Goal: Task Accomplishment & Management: Manage account settings

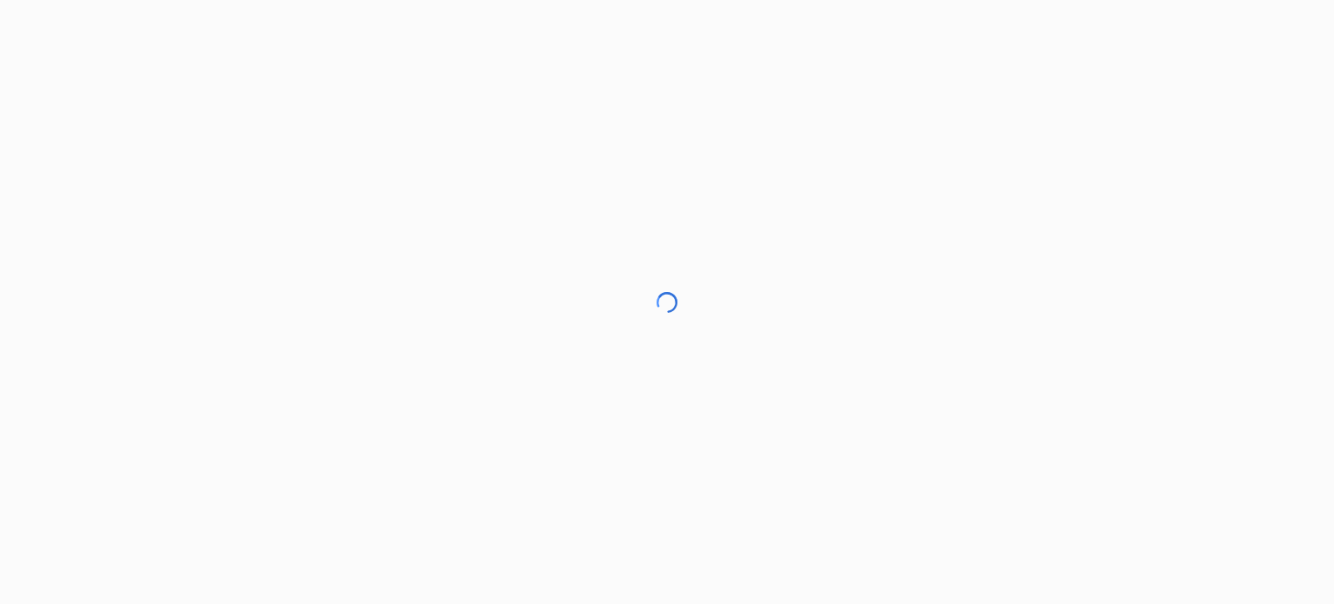
click at [16, 142] on div at bounding box center [667, 302] width 1334 height 604
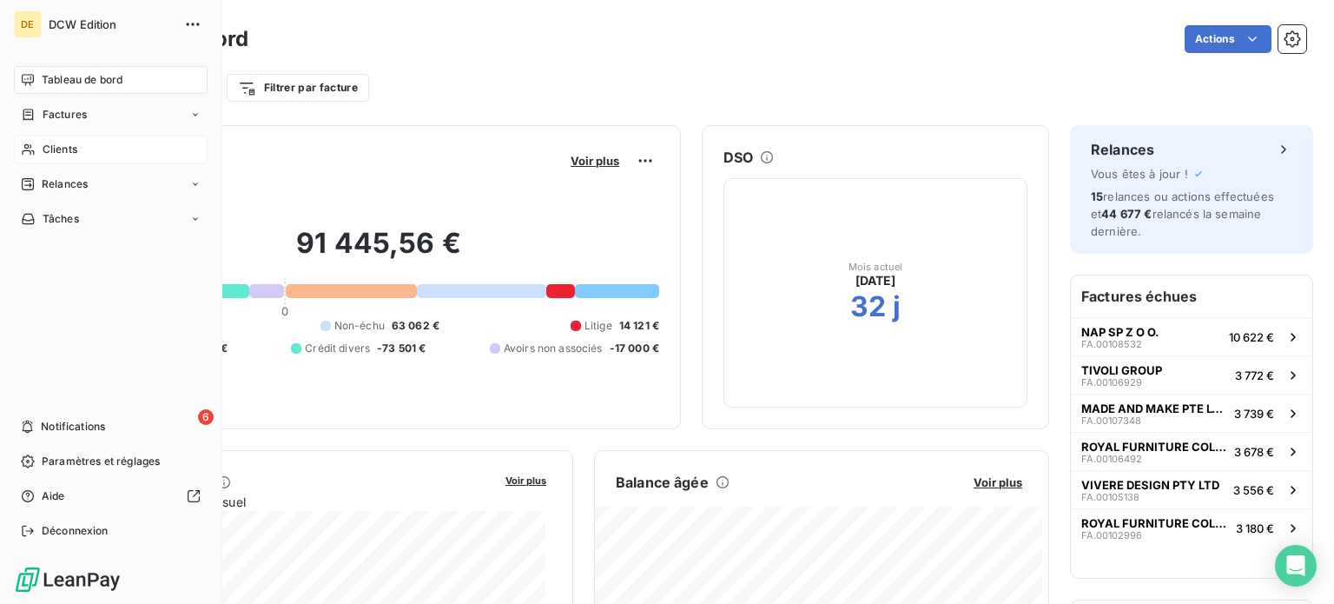
click at [103, 149] on div "Clients" at bounding box center [111, 149] width 194 height 28
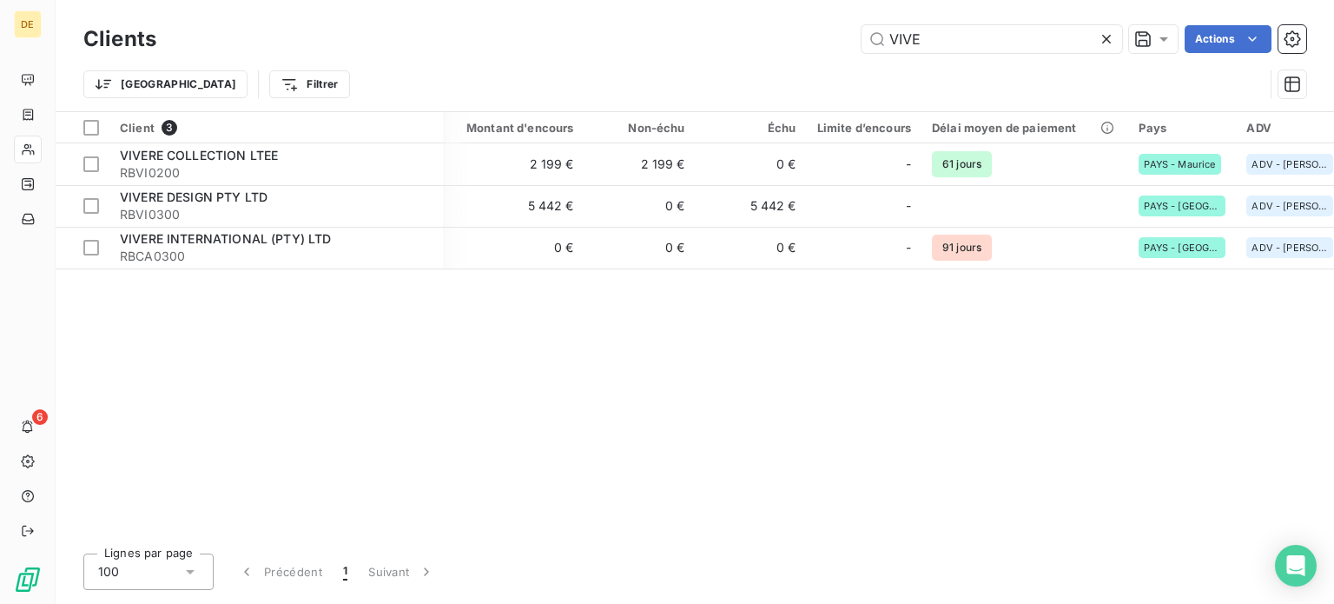
scroll to position [0, 333]
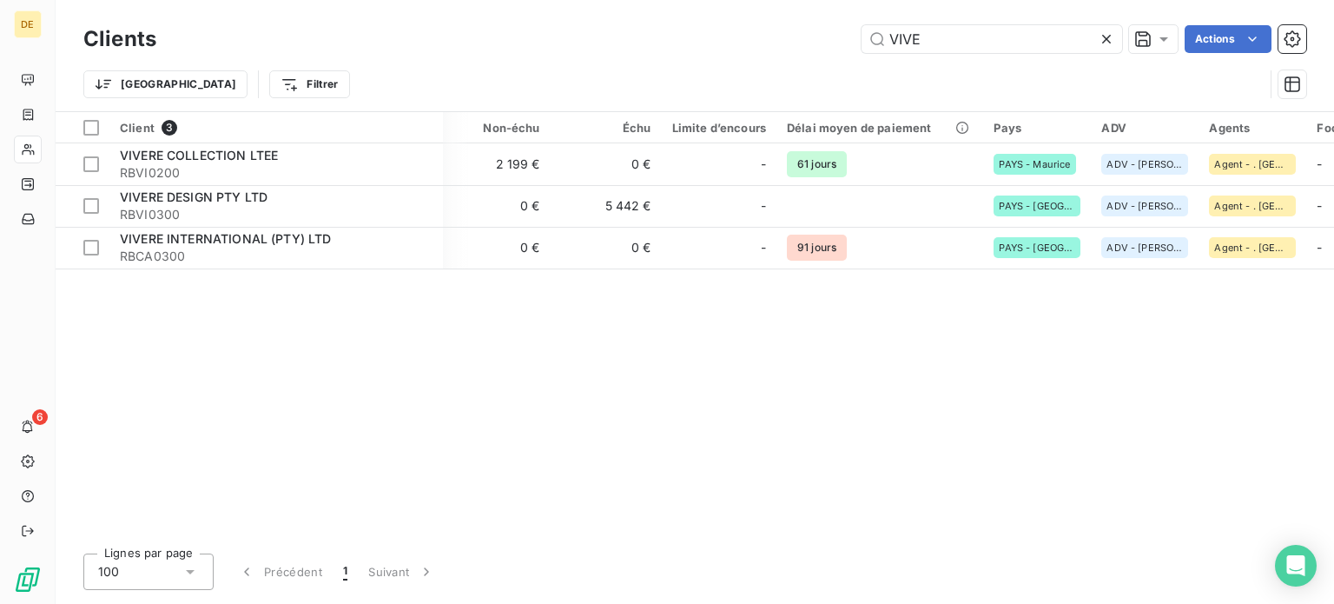
type input "VIVE"
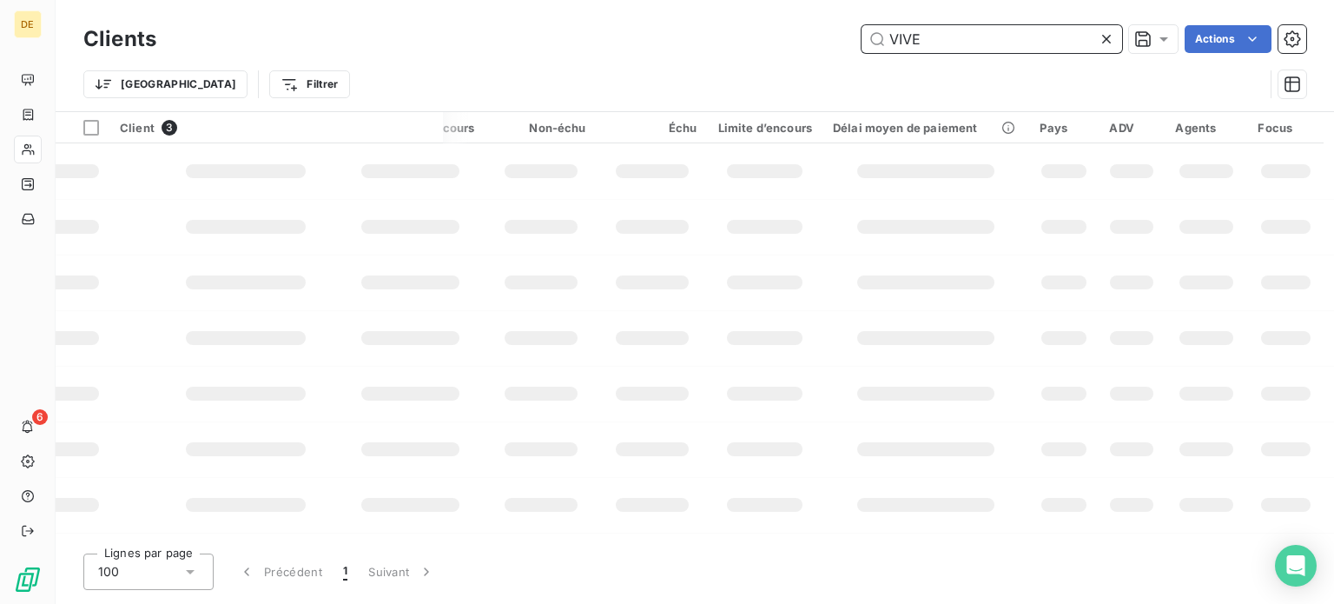
scroll to position [0, 289]
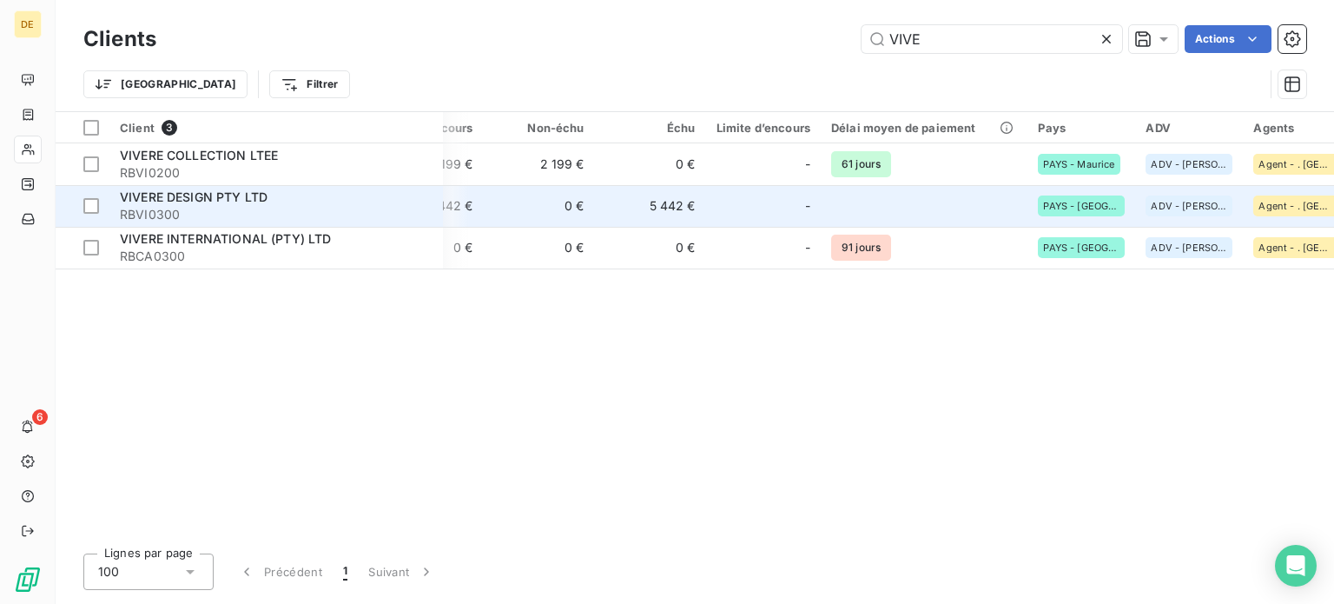
click at [190, 197] on span "VIVERE DESIGN PTY LTD" at bounding box center [194, 196] width 148 height 15
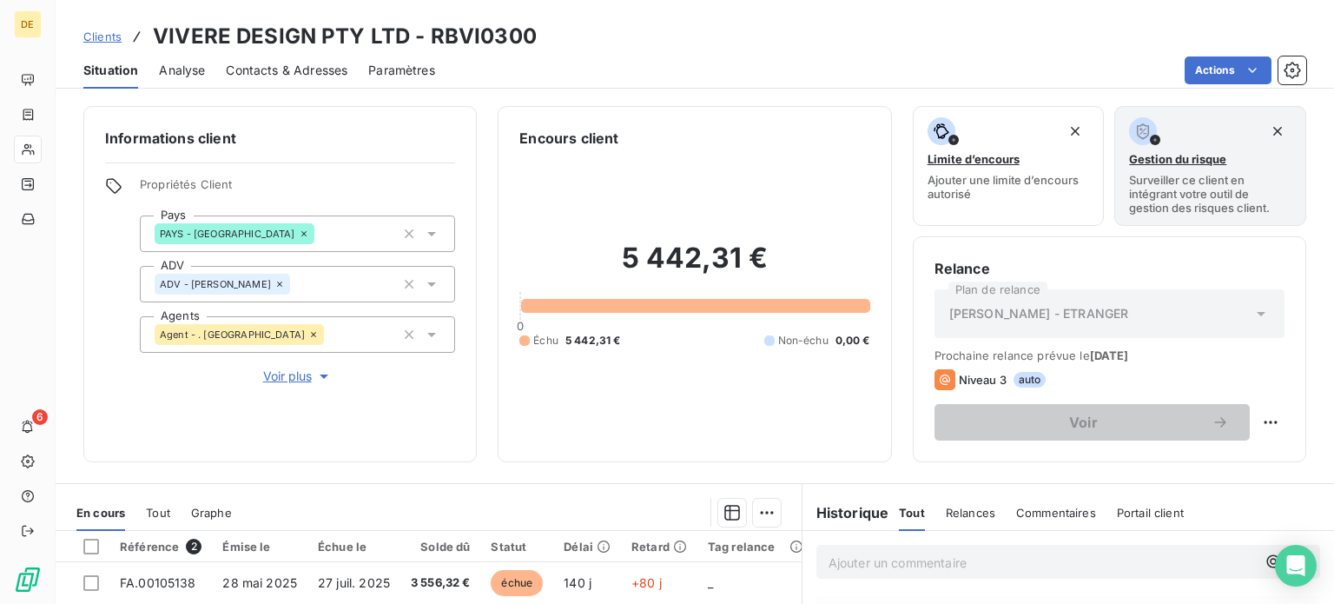
click at [280, 76] on span "Contacts & Adresses" at bounding box center [287, 70] width 122 height 17
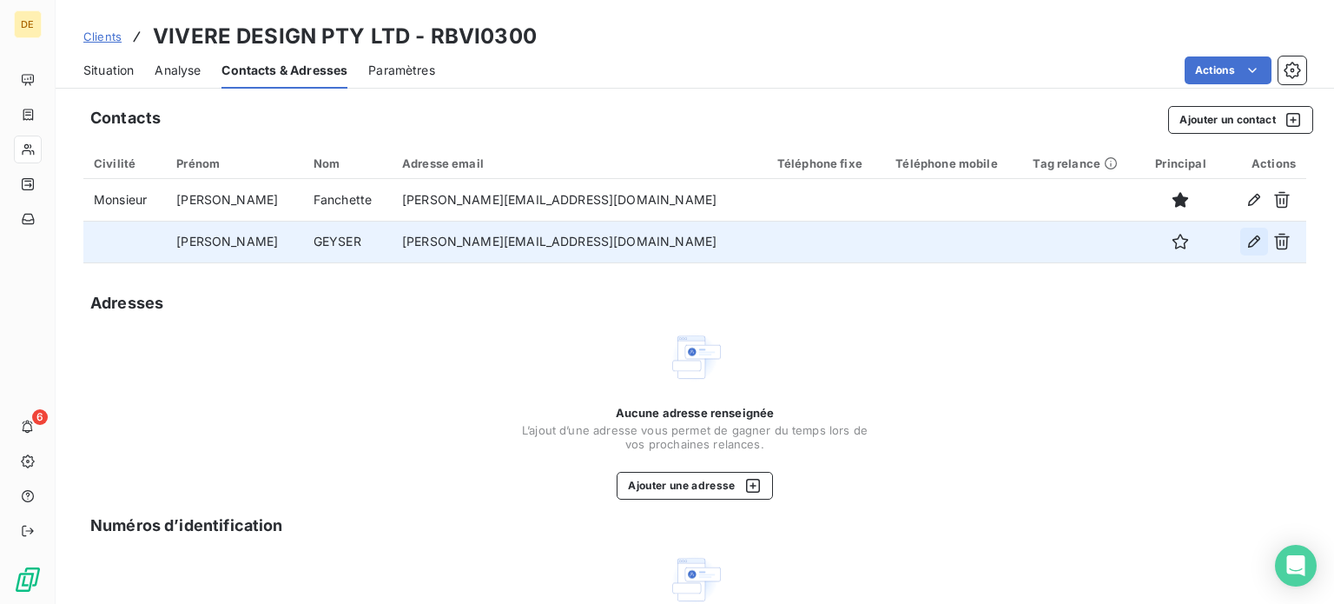
click at [1248, 243] on icon "button" at bounding box center [1254, 241] width 12 height 12
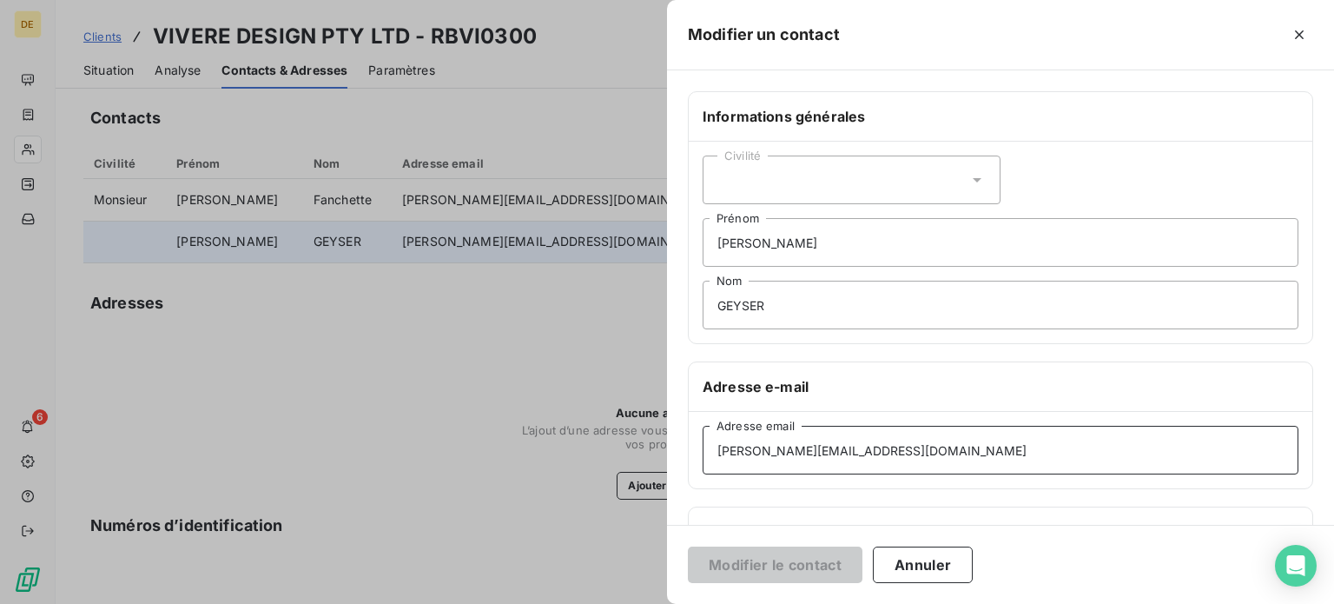
drag, startPoint x: 931, startPoint y: 455, endPoint x: 624, endPoint y: 450, distance: 307.5
click at [624, 603] on div "Modifier un contact Informations générales Civilité [PERSON_NAME] GEYSER Nom Ad…" at bounding box center [667, 604] width 1334 height 0
paste input "j"
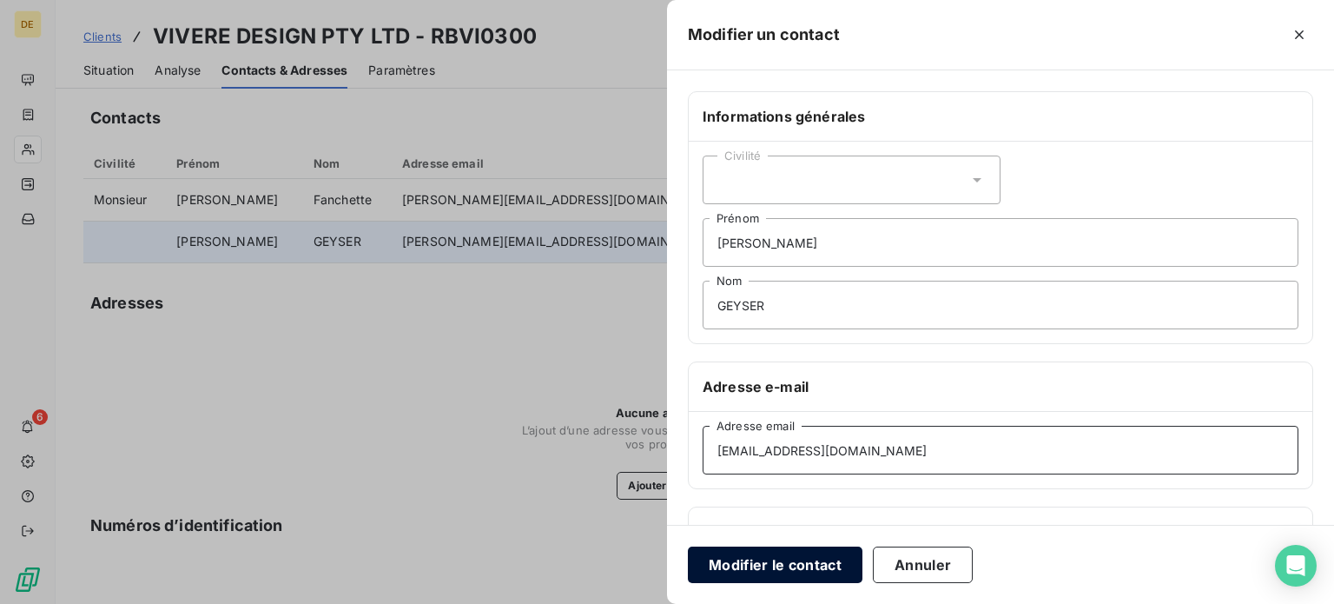
type input "[EMAIL_ADDRESS][DOMAIN_NAME]"
click at [828, 568] on button "Modifier le contact" at bounding box center [775, 564] width 175 height 36
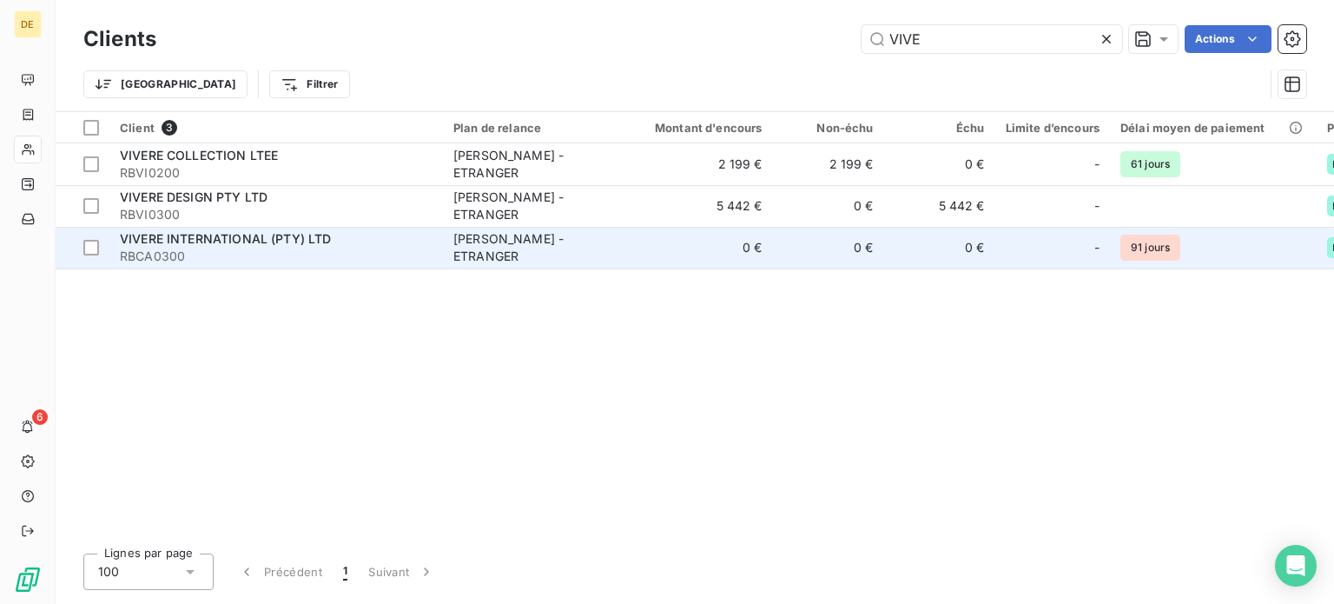
click at [168, 245] on span "VIVERE INTERNATIONAL (PTY) LTD" at bounding box center [226, 238] width 212 height 15
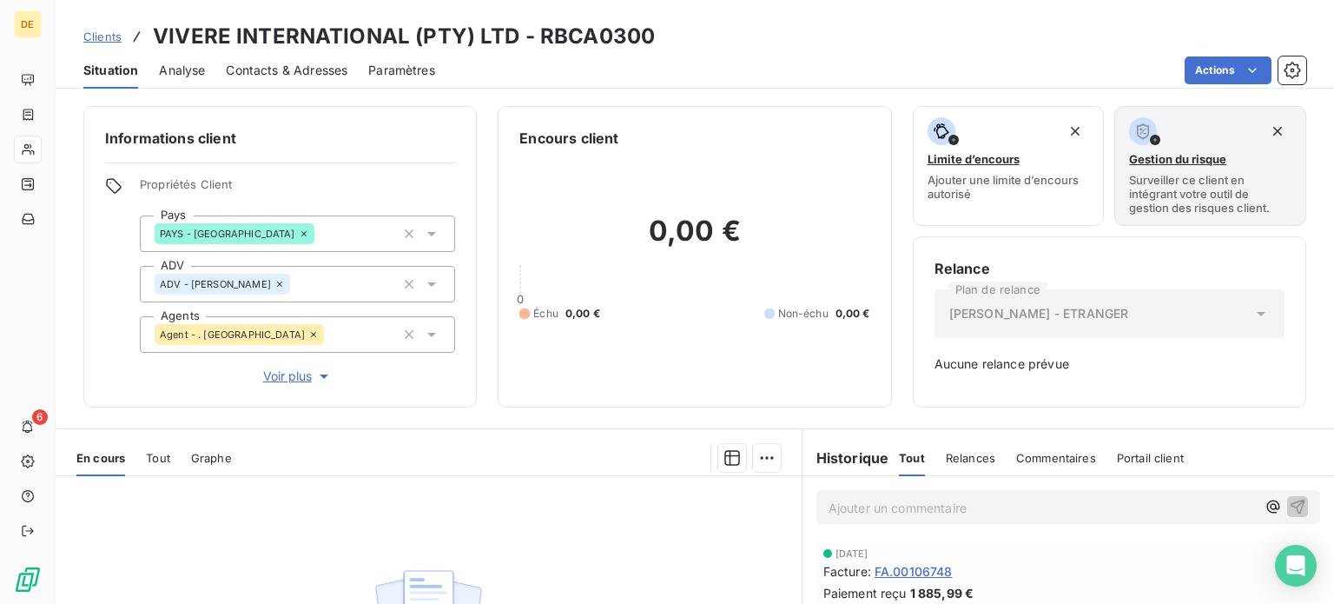
click at [301, 69] on span "Contacts & Adresses" at bounding box center [287, 70] width 122 height 17
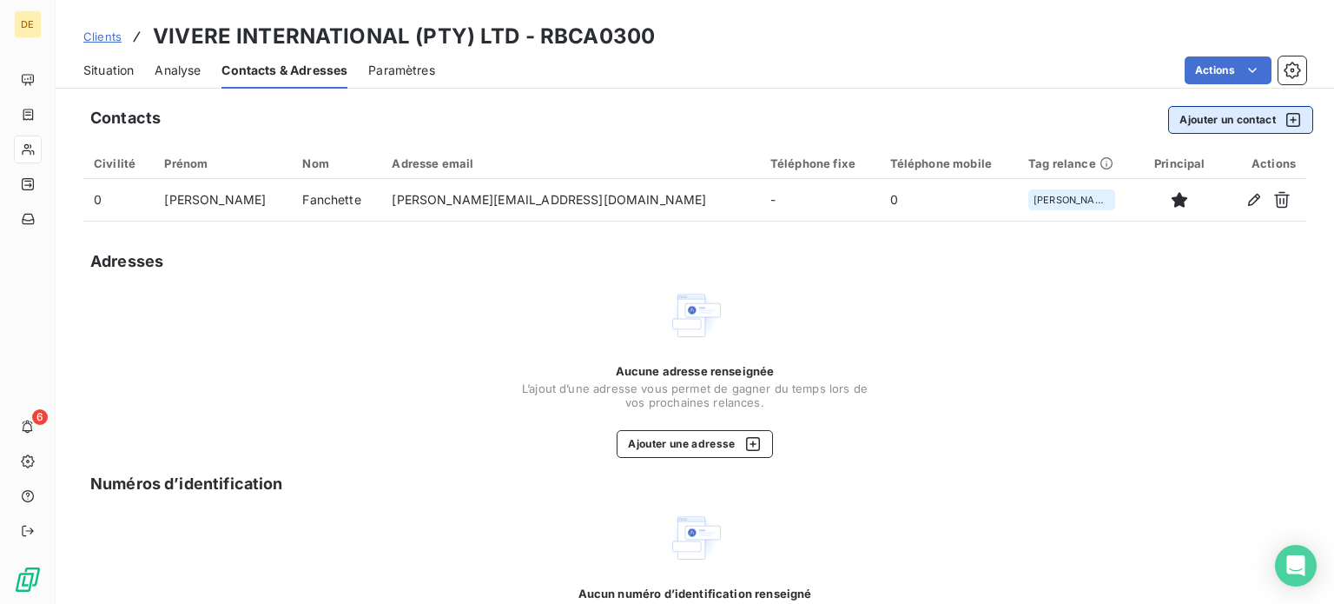
click at [1229, 114] on button "Ajouter un contact" at bounding box center [1240, 120] width 145 height 28
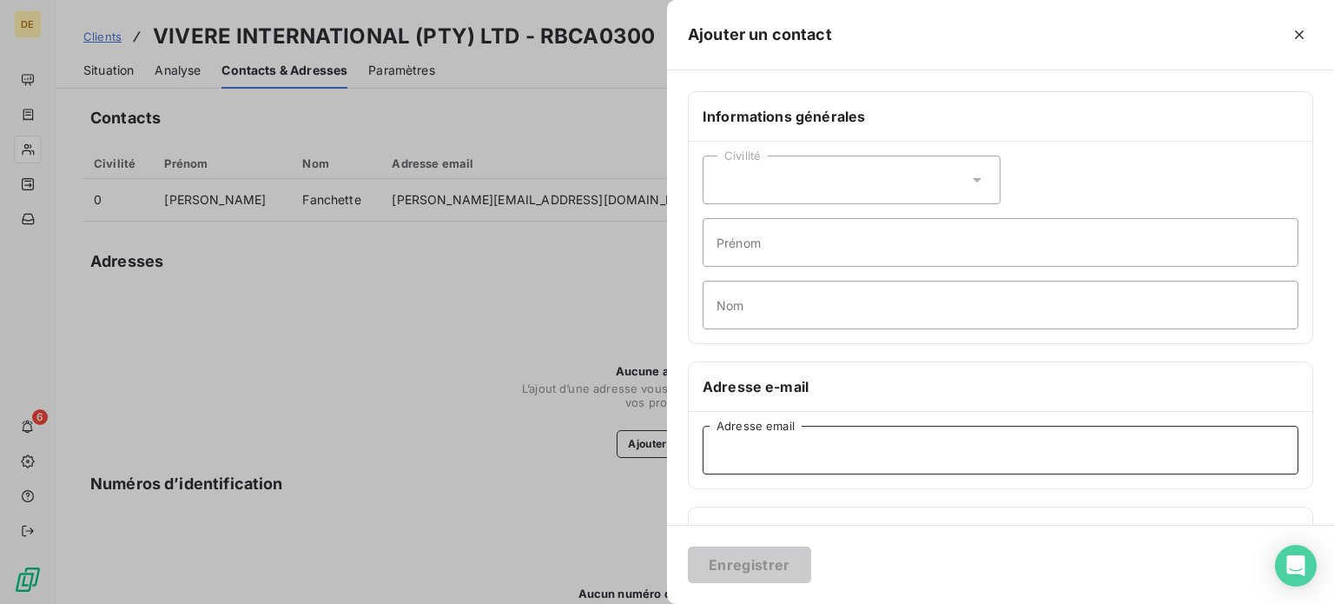
click at [778, 437] on input "Adresse email" at bounding box center [1001, 450] width 596 height 49
paste input "[EMAIL_ADDRESS][DOMAIN_NAME]"
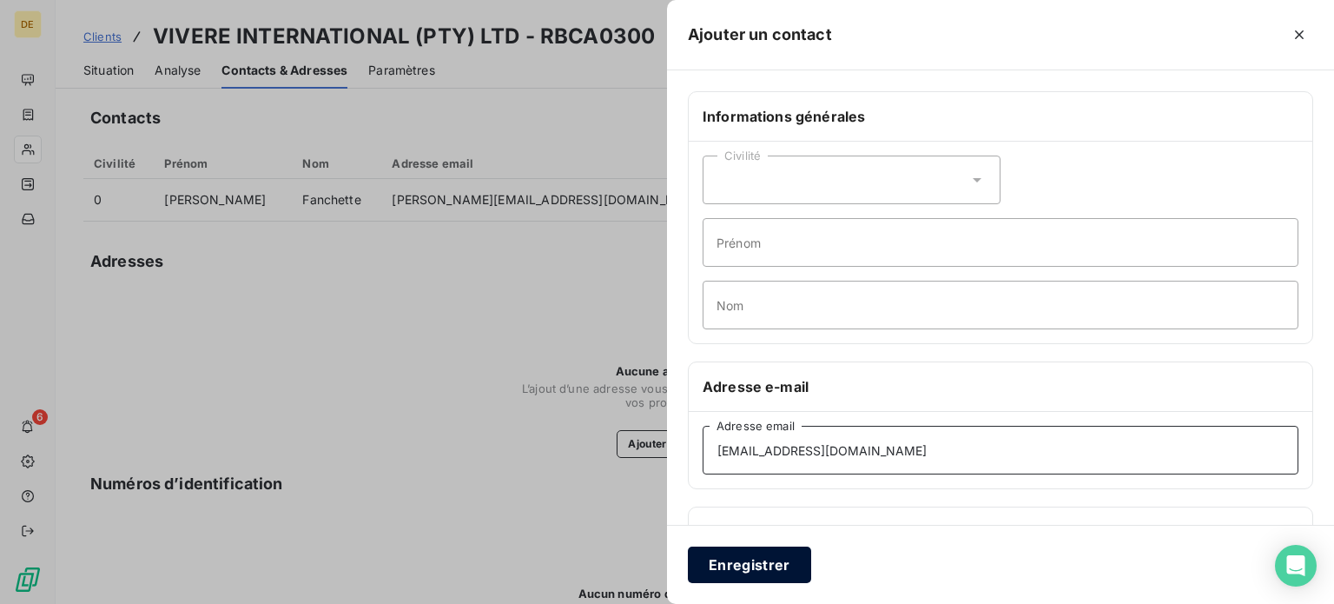
type input "[EMAIL_ADDRESS][DOMAIN_NAME]"
click at [782, 551] on button "Enregistrer" at bounding box center [749, 564] width 123 height 36
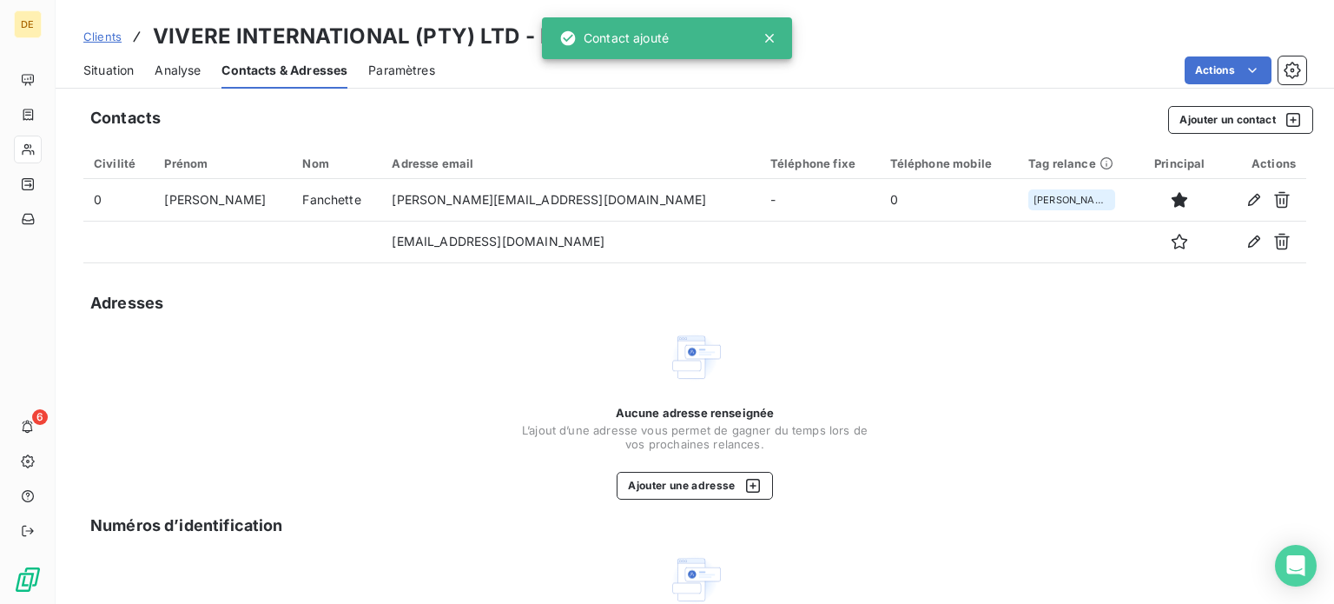
click at [953, 395] on div "Aucune adresse renseignée L’ajout d’une adresse vous permet de gagner du temps …" at bounding box center [694, 414] width 1223 height 170
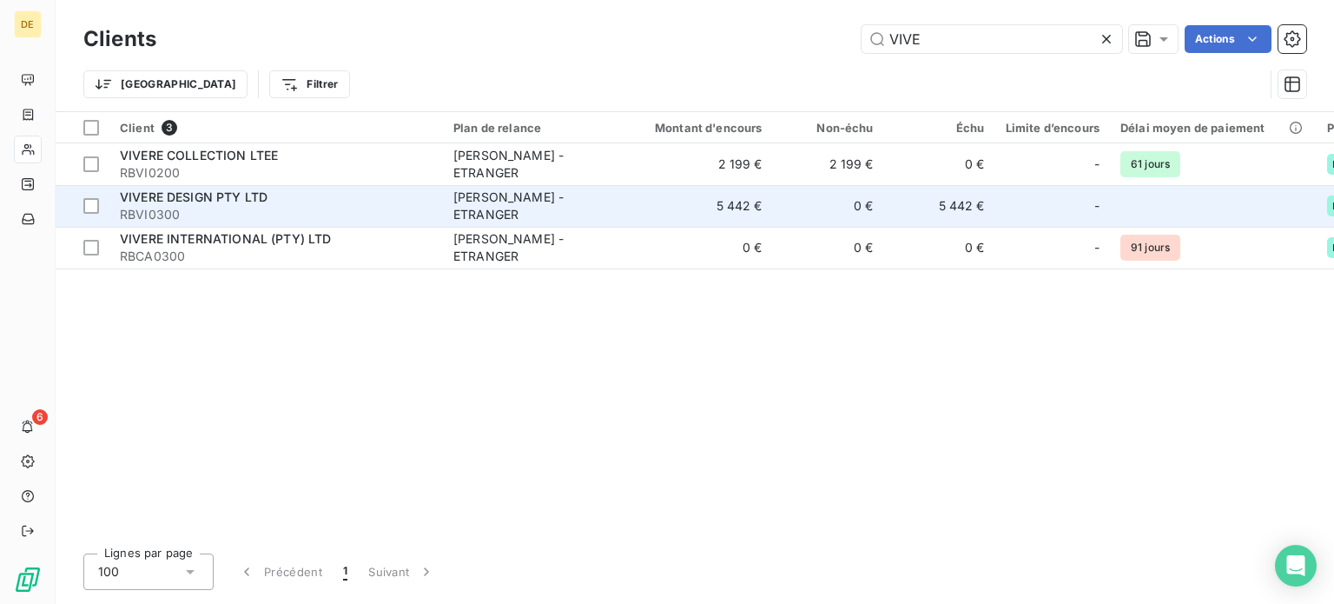
click at [228, 201] on span "VIVERE DESIGN PTY LTD" at bounding box center [194, 196] width 148 height 15
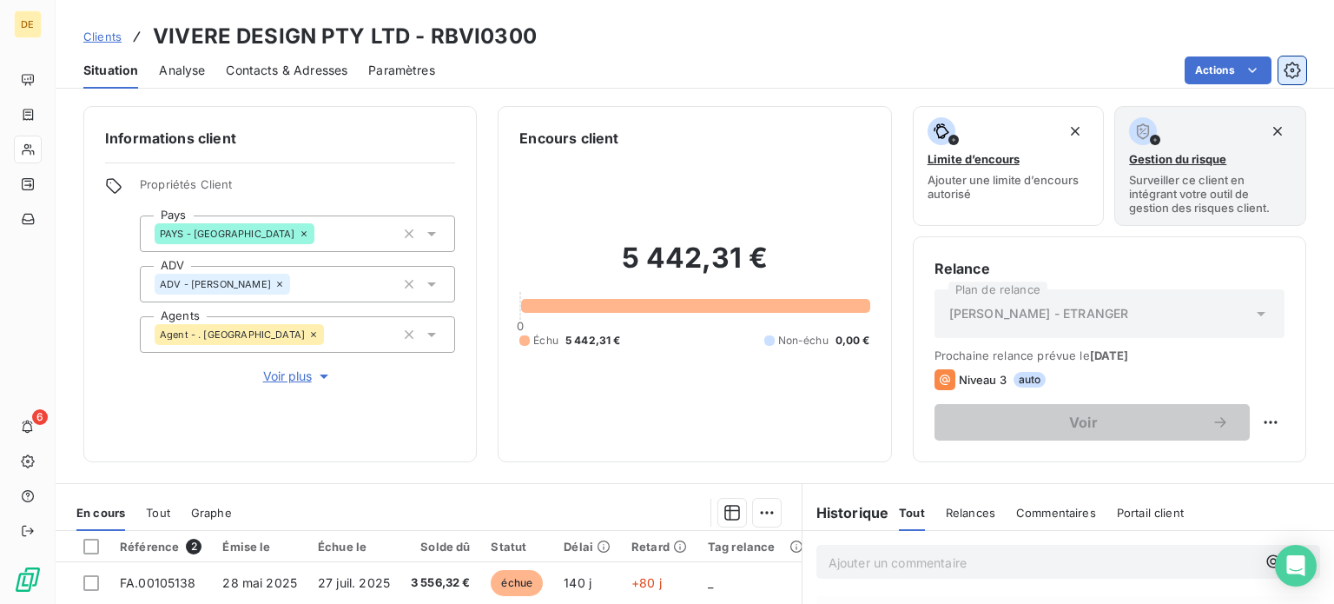
click at [1297, 76] on icon "button" at bounding box center [1292, 70] width 17 height 17
click at [1258, 420] on html "DE 6 Clients VIVERE DESIGN PTY LTD - RBVI0300 Situation Analyse Contacts & Adre…" at bounding box center [667, 302] width 1334 height 604
click at [1293, 77] on html "DE 6 Clients VIVERE DESIGN PTY LTD - RBVI0300 Situation Analyse Contacts & Adre…" at bounding box center [667, 302] width 1334 height 604
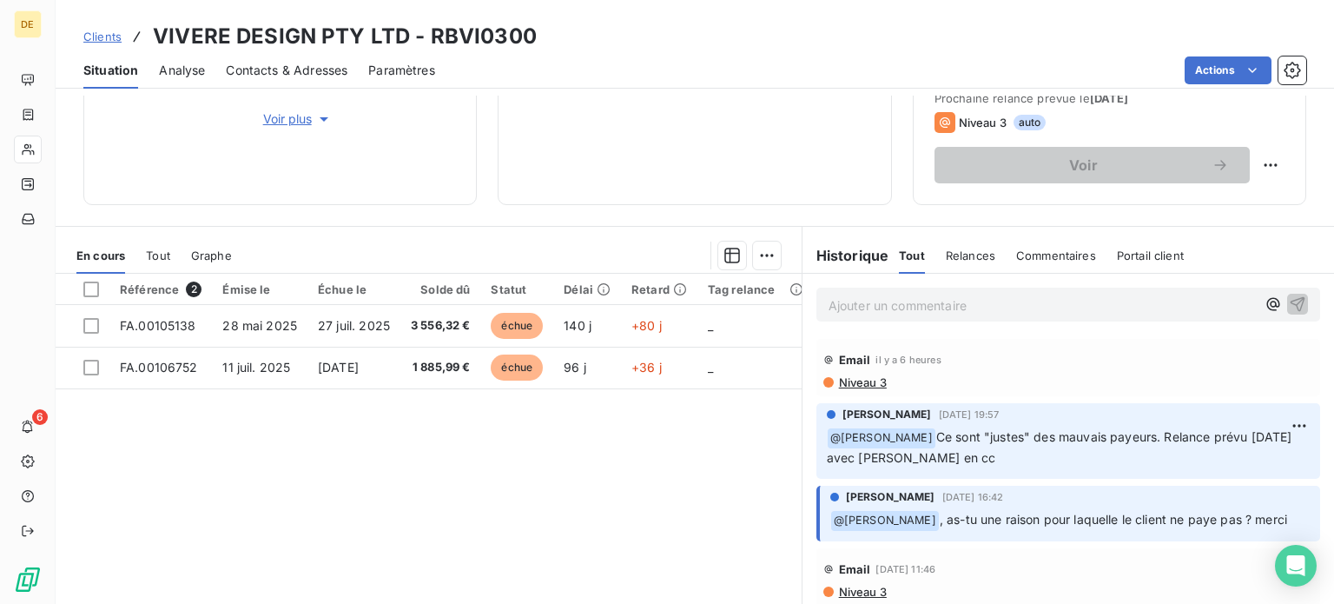
scroll to position [261, 0]
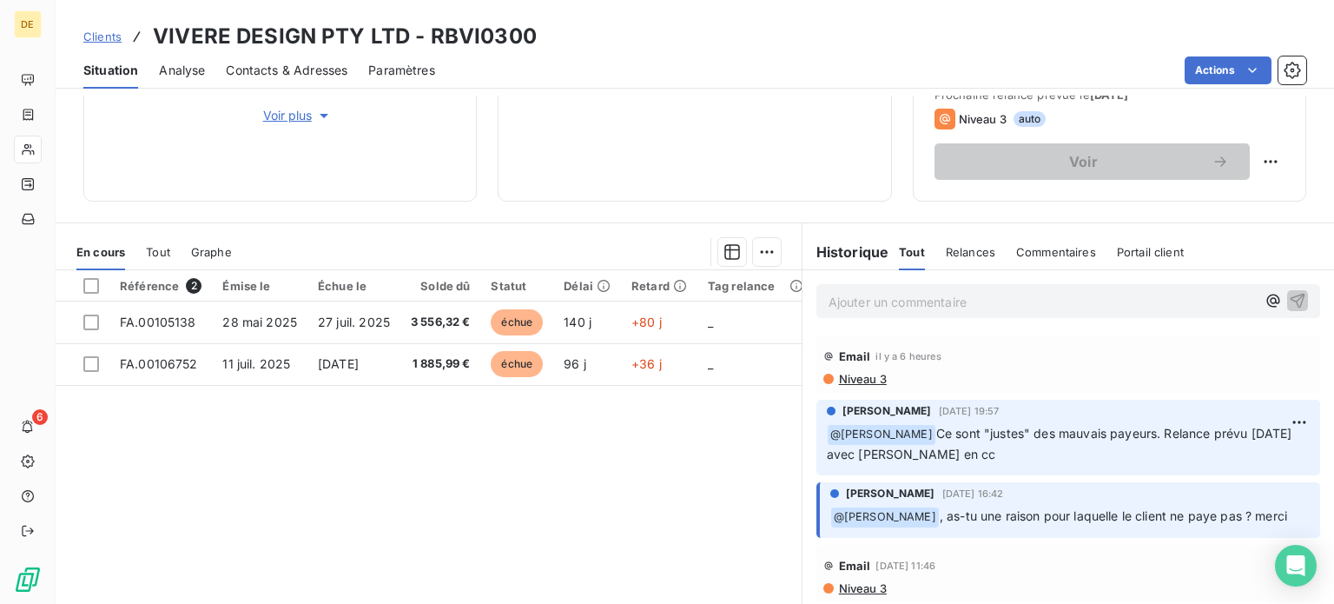
click at [425, 76] on span "Paramètres" at bounding box center [401, 70] width 67 height 17
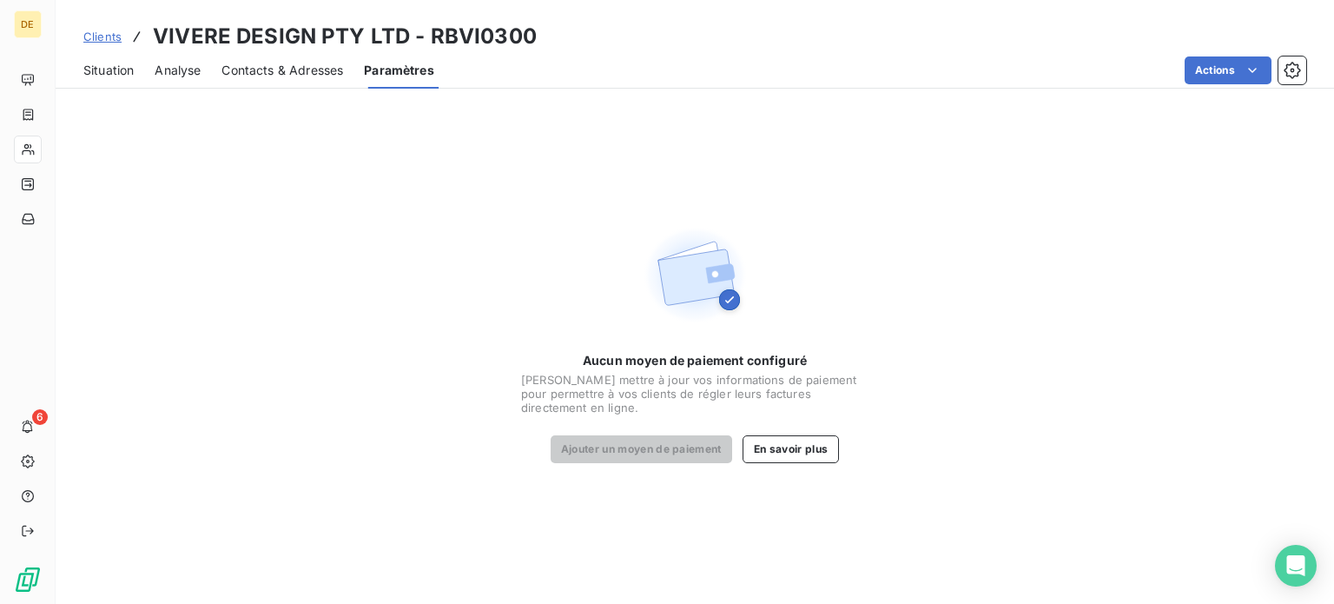
click at [343, 68] on span "Contacts & Adresses" at bounding box center [282, 70] width 122 height 17
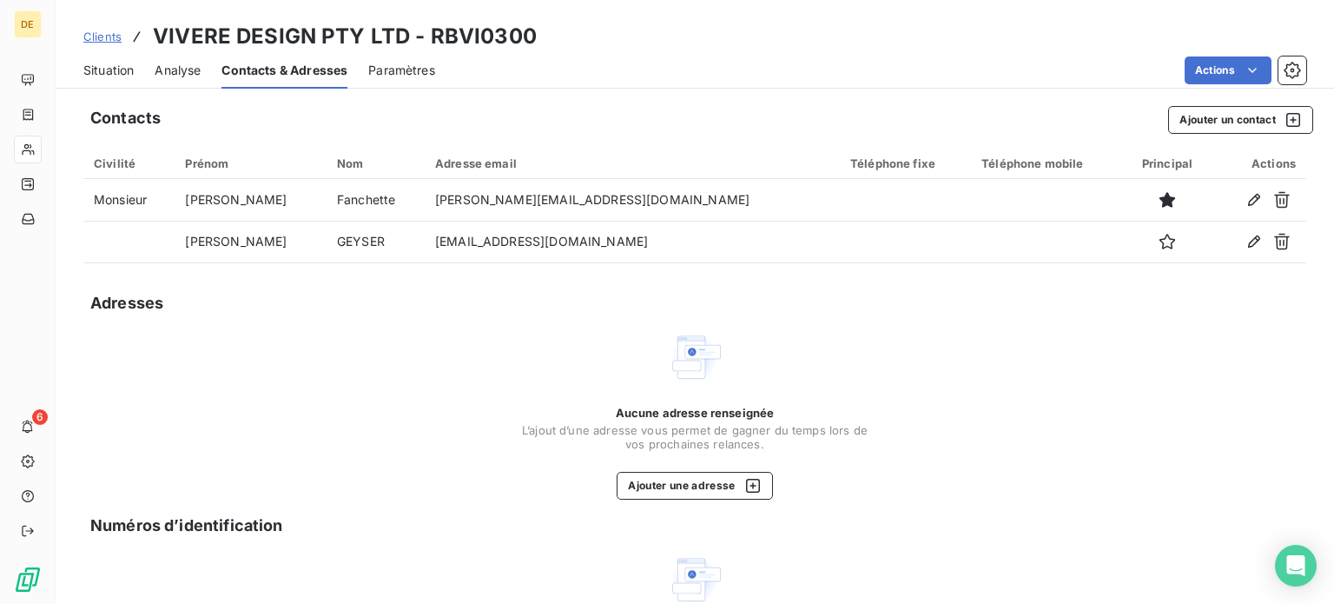
click at [168, 72] on span "Analyse" at bounding box center [178, 70] width 46 height 17
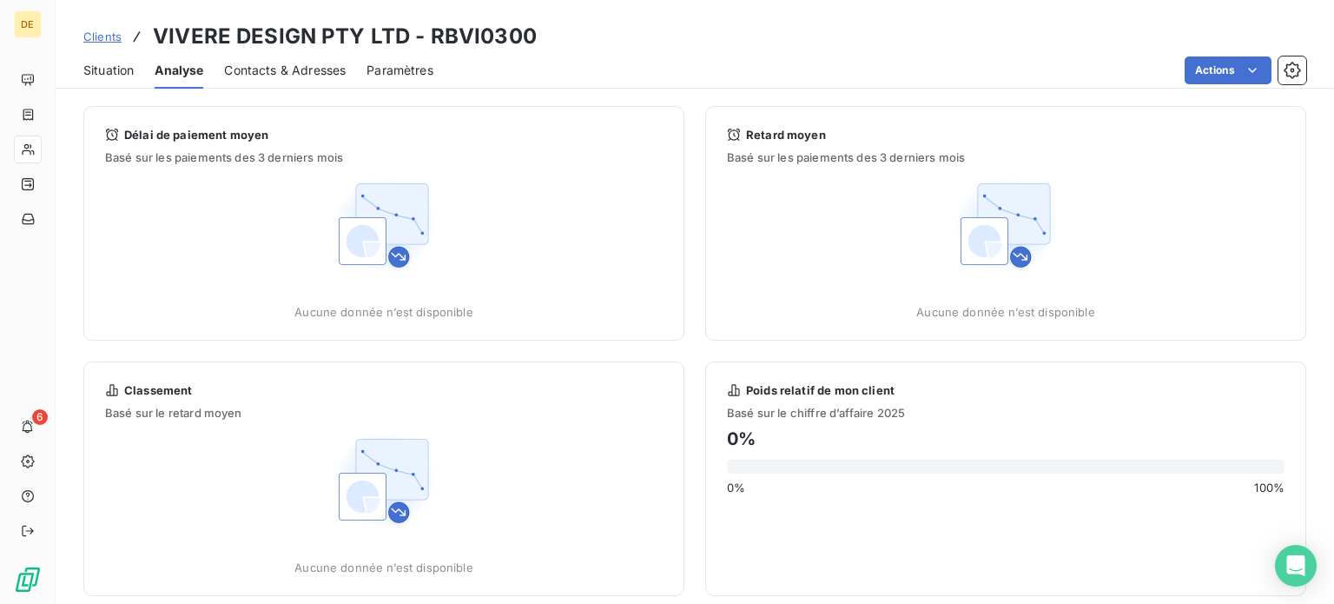
click at [89, 76] on span "Situation" at bounding box center [108, 70] width 50 height 17
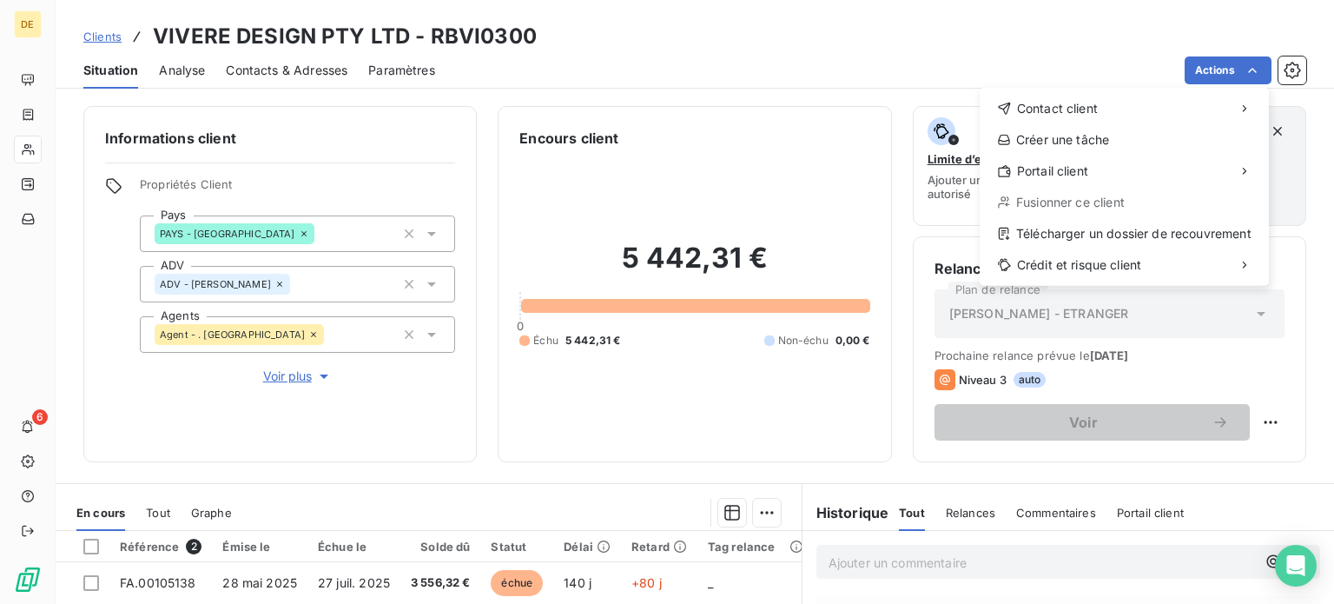
click at [1285, 71] on html "DE 6 Clients VIVERE DESIGN PTY LTD - RBVI0300 Situation Analyse Contacts & Adre…" at bounding box center [667, 302] width 1334 height 604
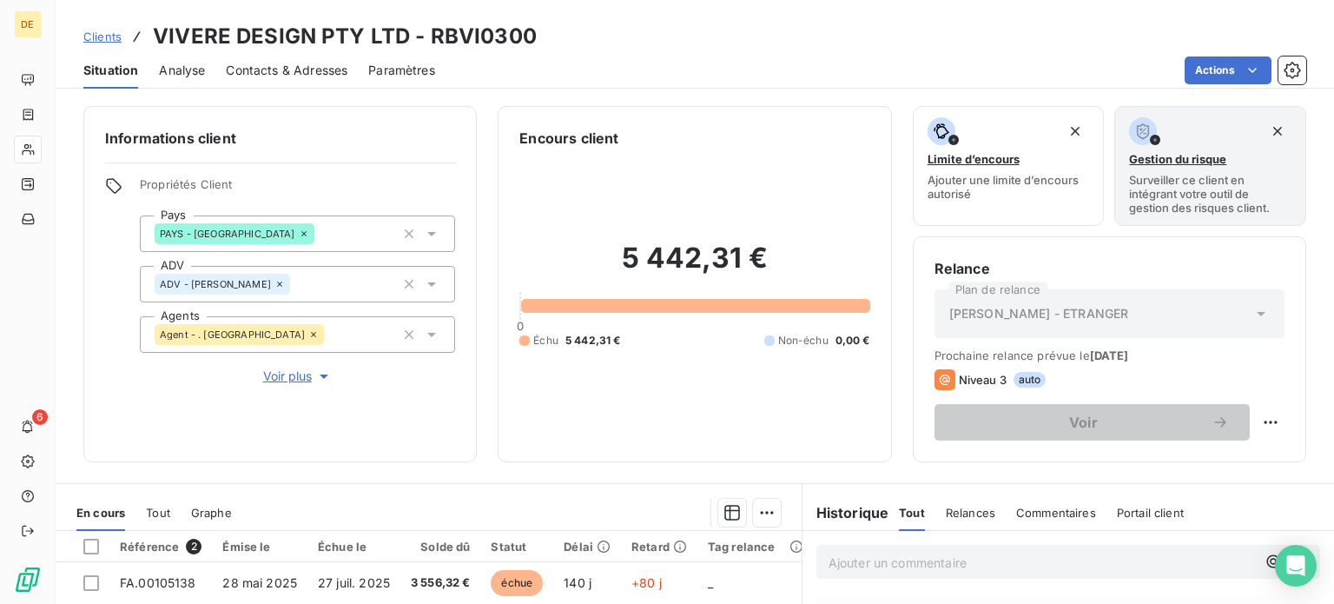
scroll to position [313, 0]
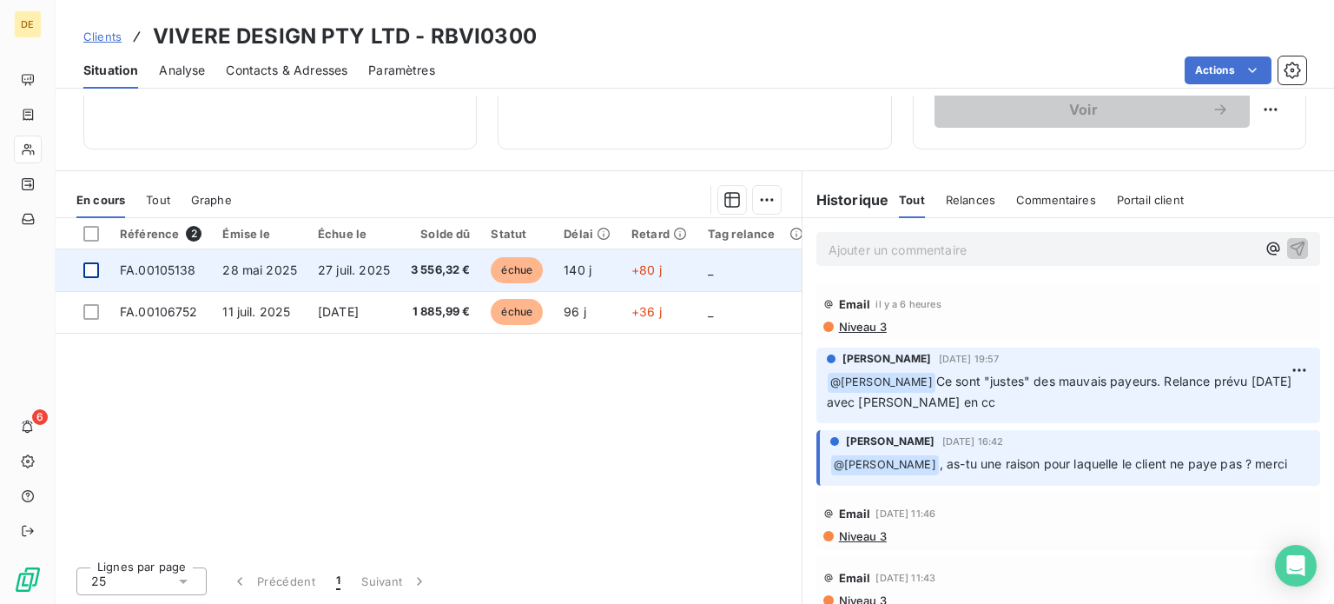
click at [95, 267] on div at bounding box center [91, 270] width 16 height 16
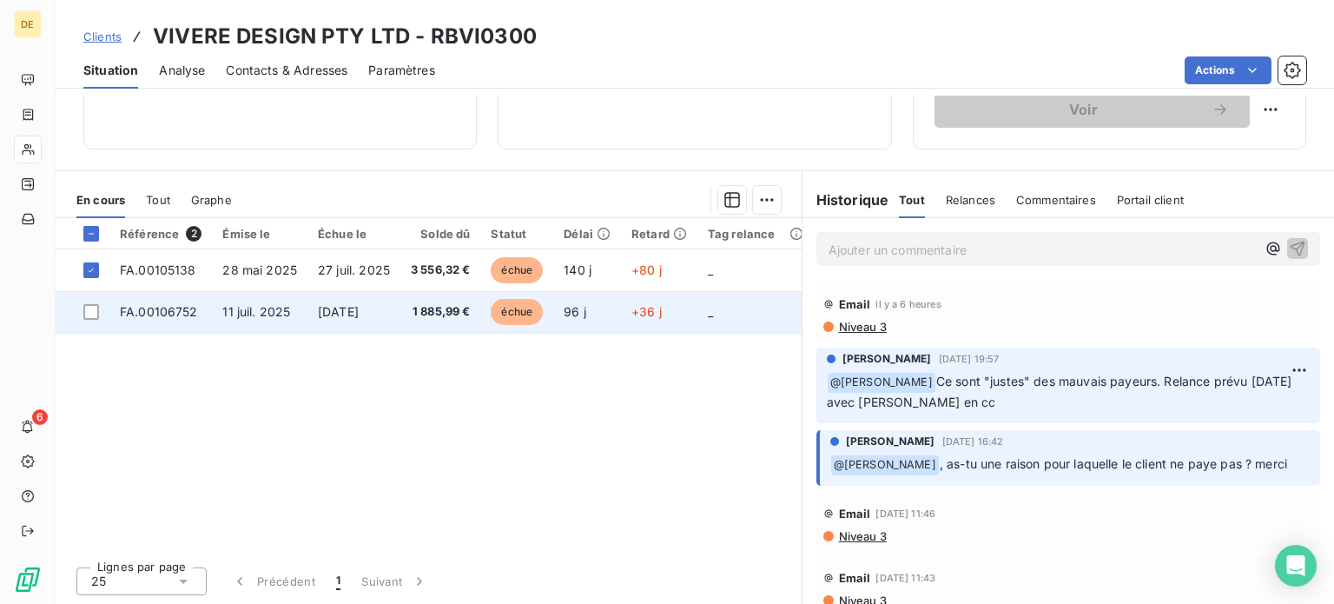
click at [95, 294] on td at bounding box center [83, 312] width 54 height 42
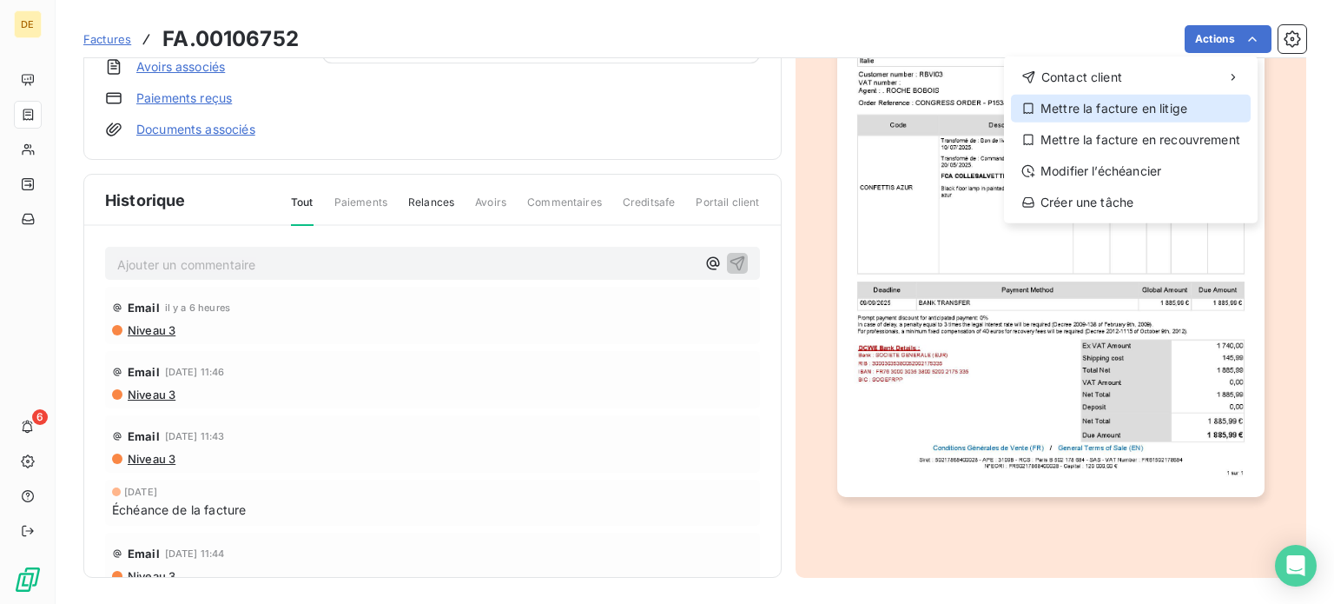
click at [1181, 110] on div "Mettre la facture en litige" at bounding box center [1131, 109] width 240 height 28
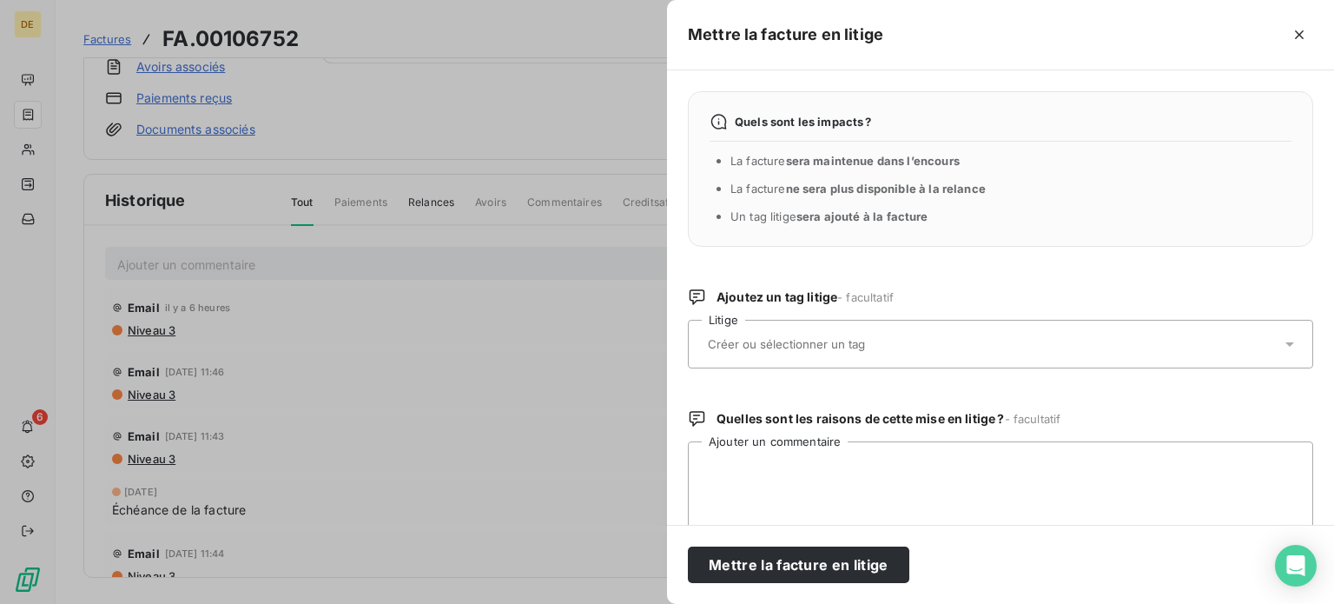
click at [1204, 340] on div at bounding box center [992, 344] width 578 height 36
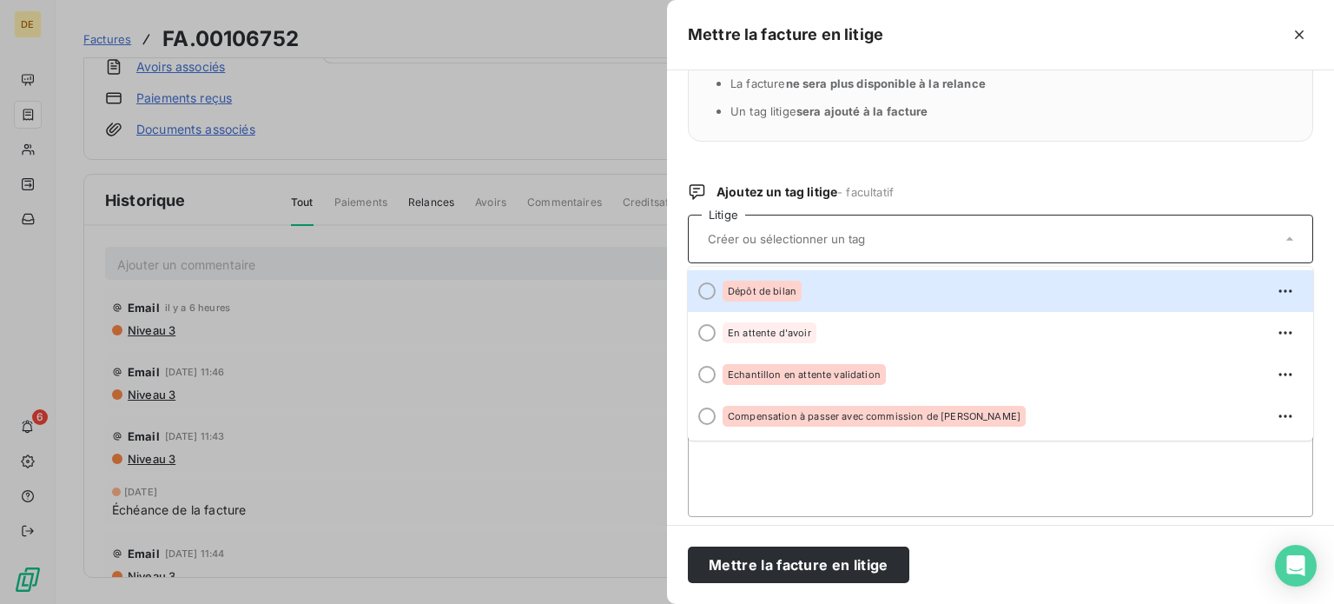
scroll to position [106, 0]
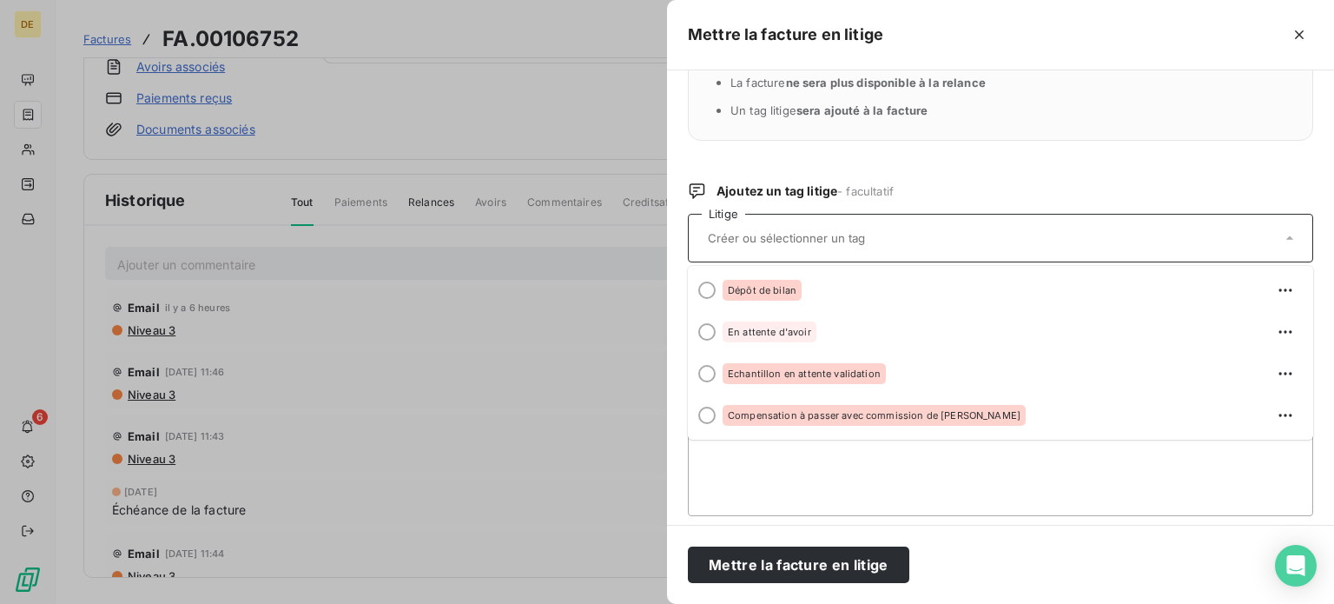
click at [827, 475] on textarea "Ajouter un commentaire" at bounding box center [1000, 425] width 625 height 181
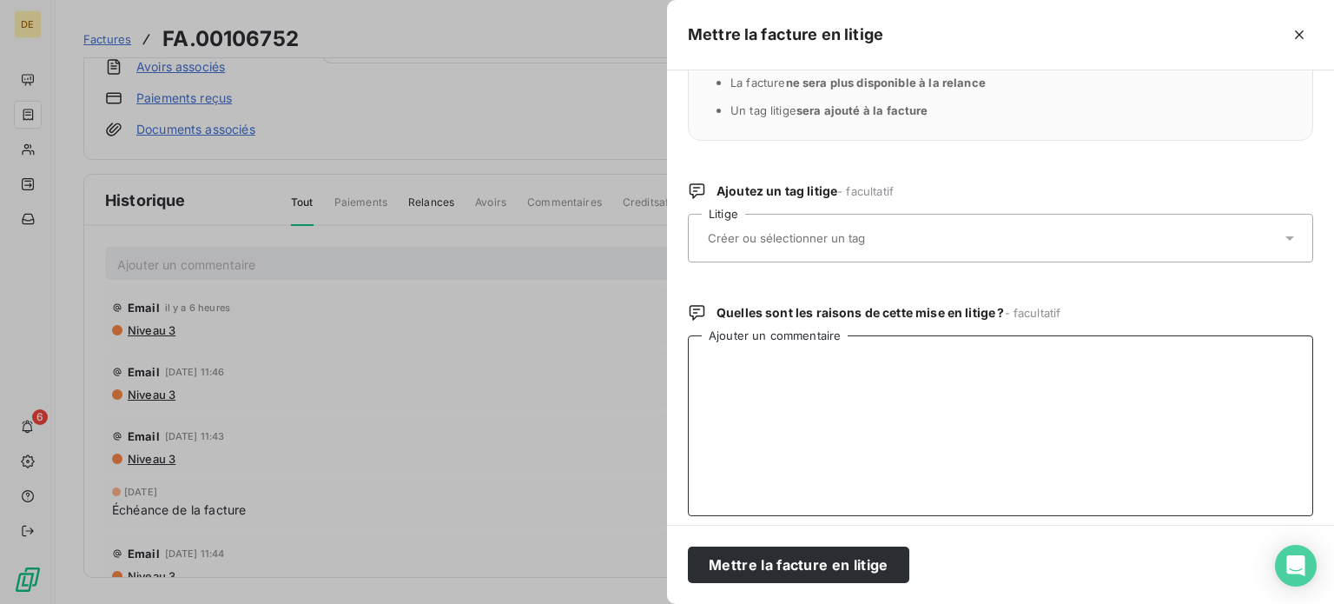
click at [827, 475] on textarea "Ajouter un commentaire" at bounding box center [1000, 425] width 625 height 181
type textarea "P"
paste textarea "RGLT92531"
click at [835, 359] on textarea "Facture réglée - réglement RGLT92531" at bounding box center [1000, 425] width 625 height 181
drag, startPoint x: 1025, startPoint y: 376, endPoint x: 593, endPoint y: 376, distance: 431.6
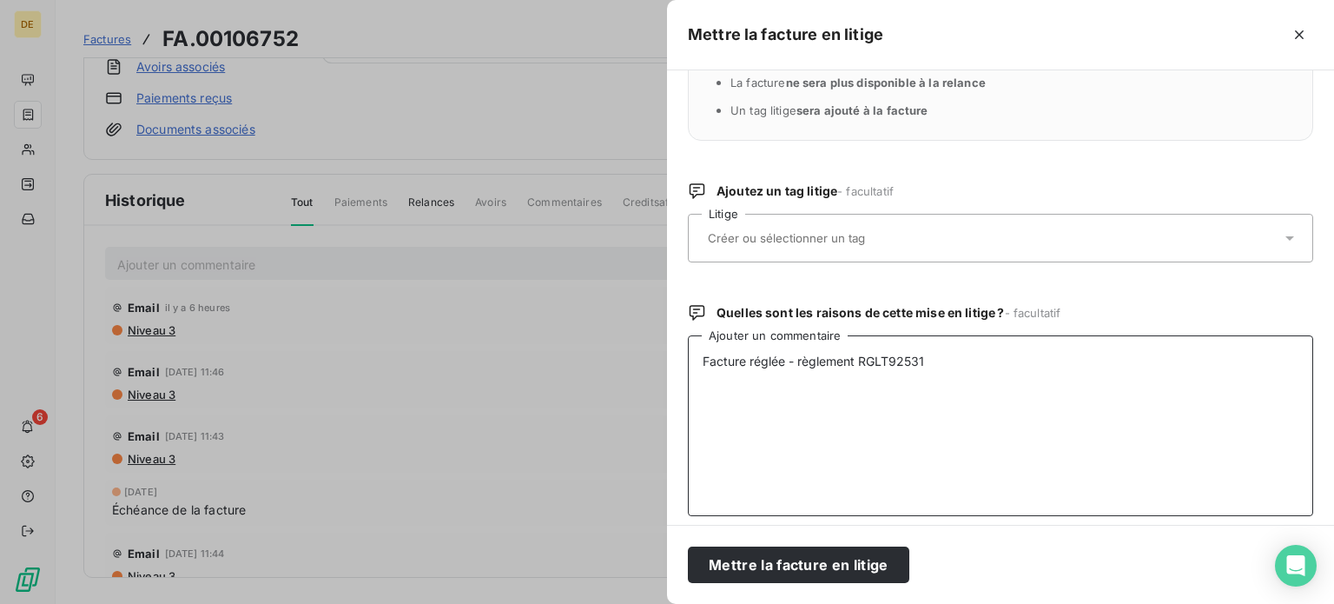
click at [593, 603] on div "Mettre la facture en litige Quels sont les impacts ? La facture sera maintenue …" at bounding box center [667, 604] width 1334 height 0
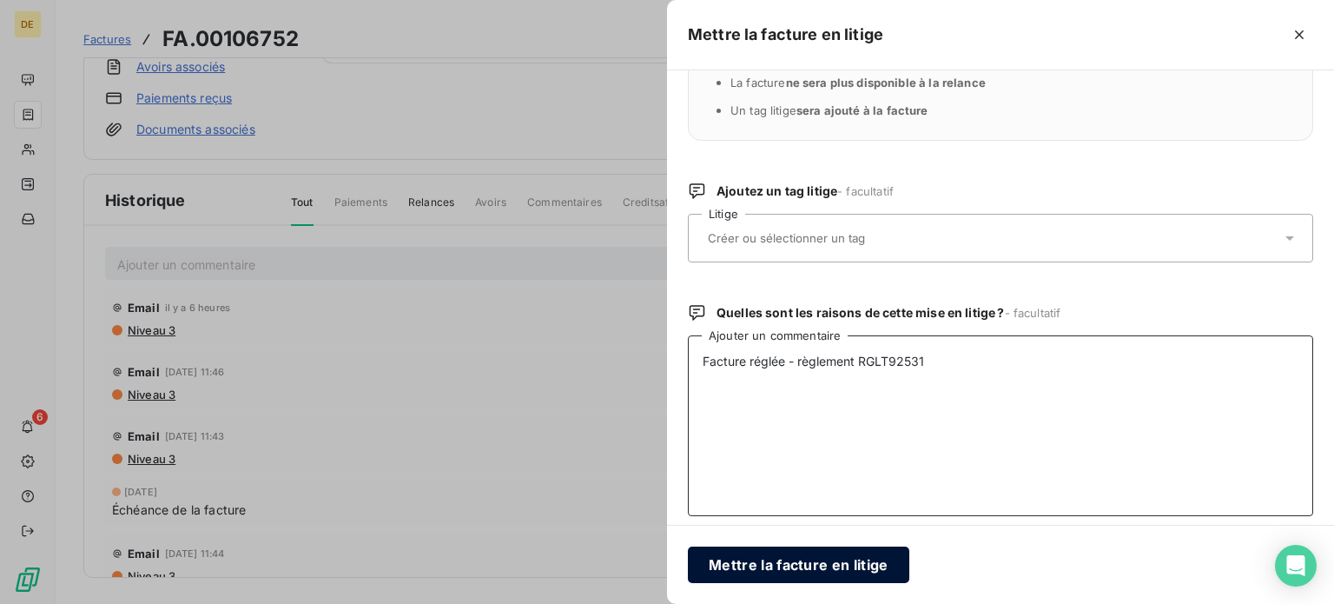
type textarea "Facture réglée - règlement RGLT92531"
click at [837, 569] on button "Mettre la facture en litige" at bounding box center [798, 564] width 221 height 36
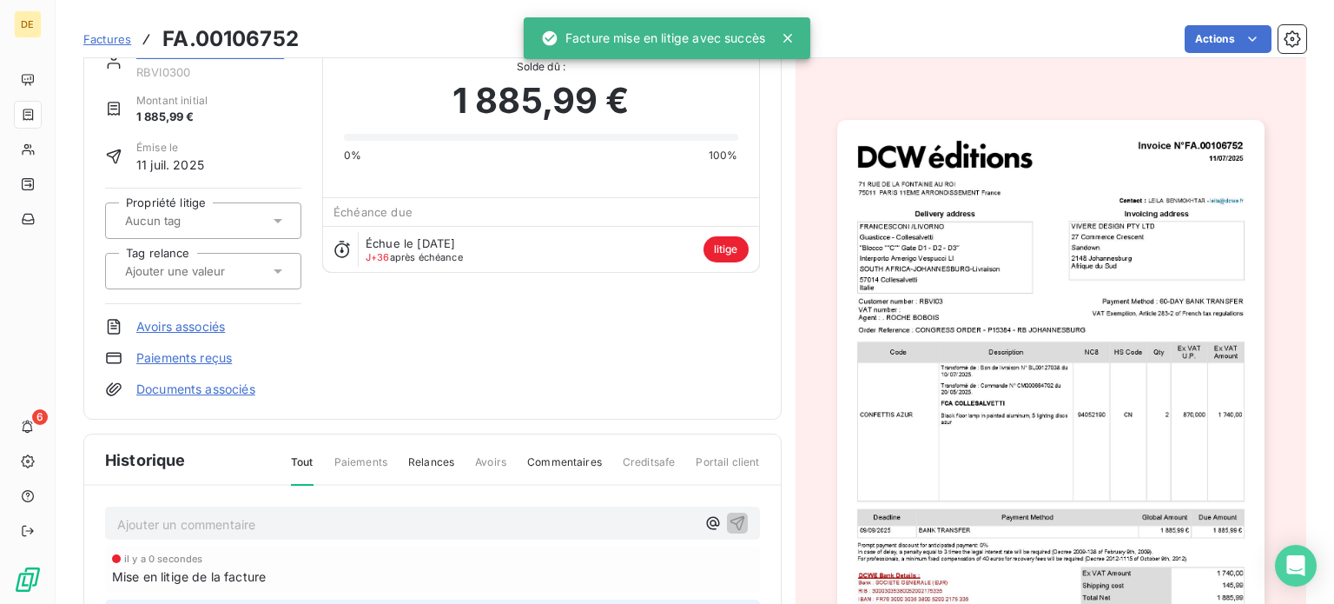
scroll to position [0, 0]
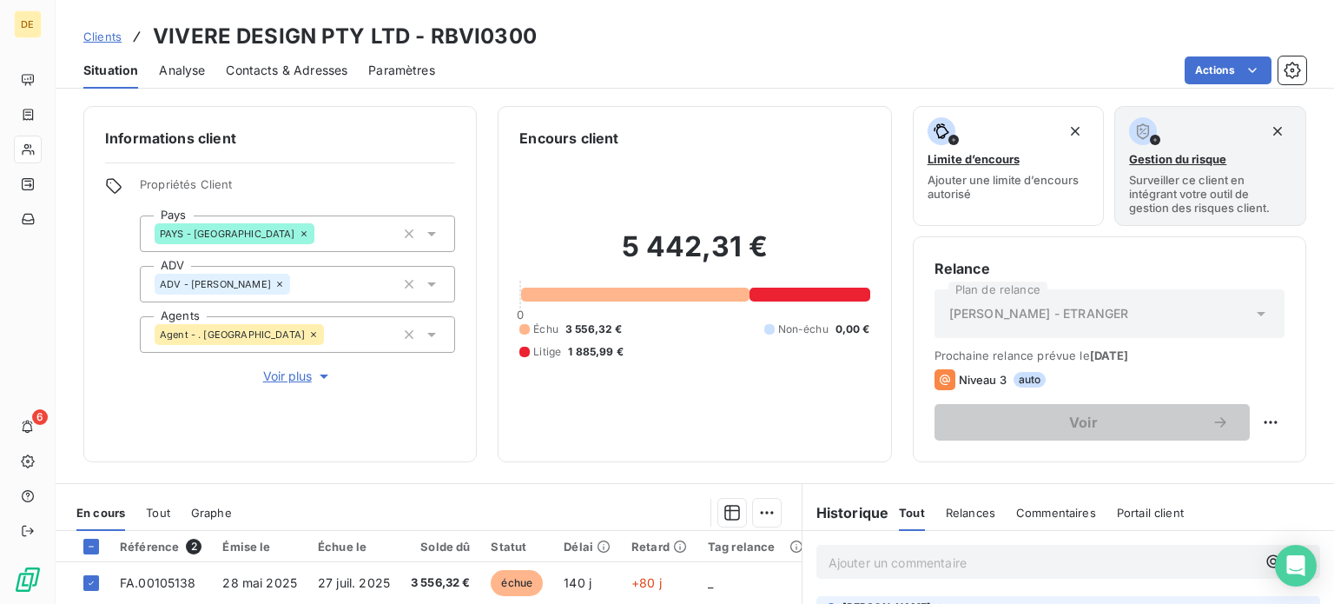
scroll to position [261, 0]
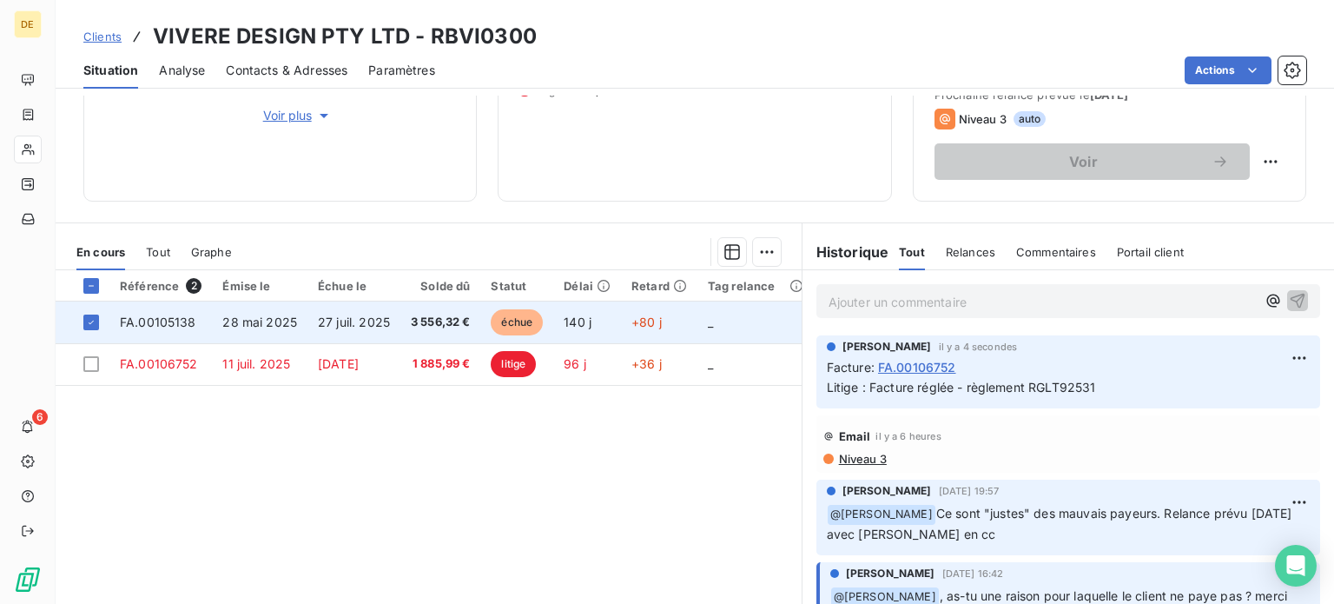
click at [382, 329] on td "27 juil. 2025" at bounding box center [353, 322] width 93 height 42
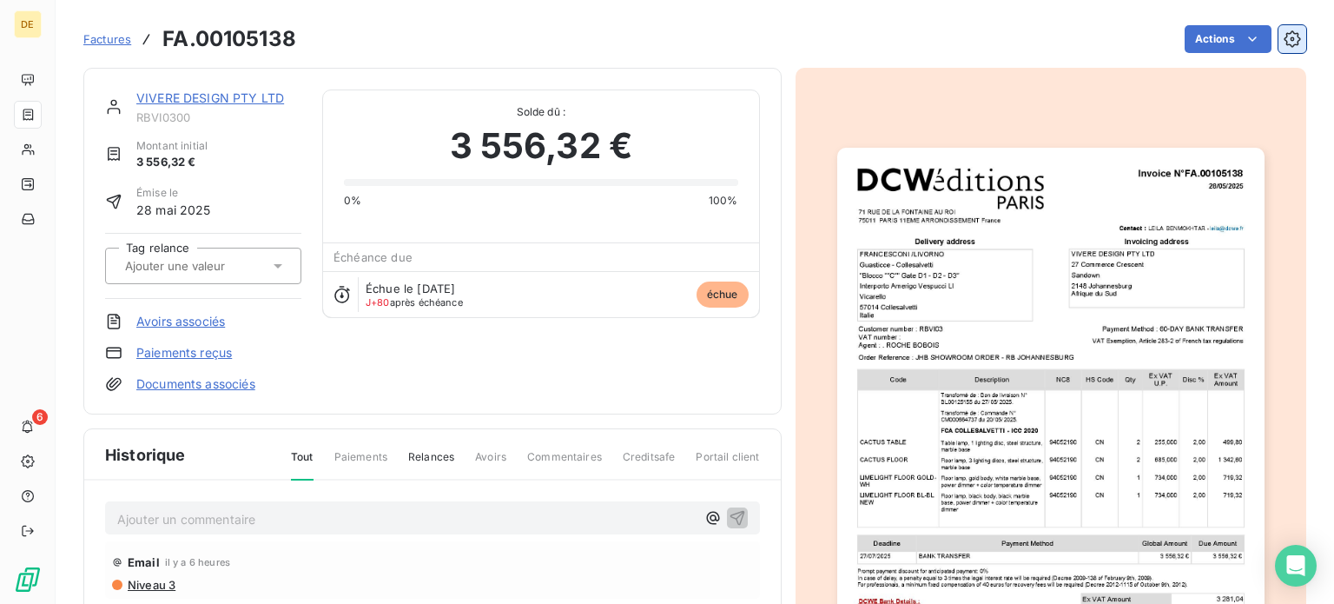
click at [1279, 48] on button "button" at bounding box center [1292, 39] width 28 height 28
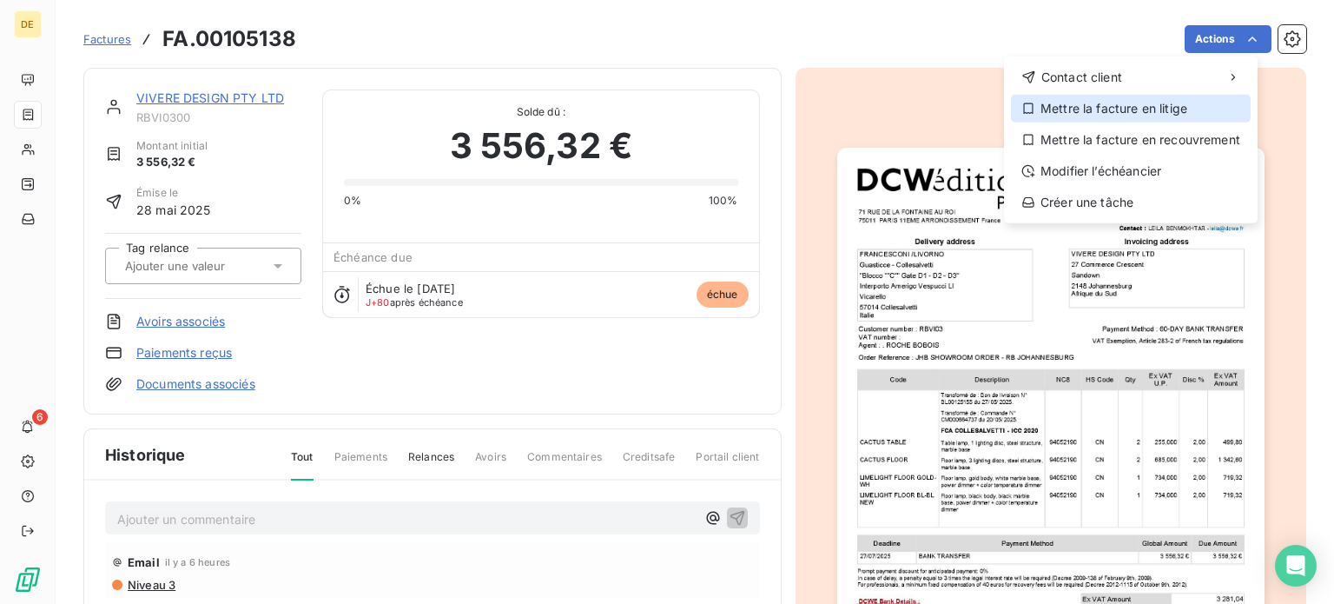
click at [1132, 109] on div "Mettre la facture en litige" at bounding box center [1131, 109] width 240 height 28
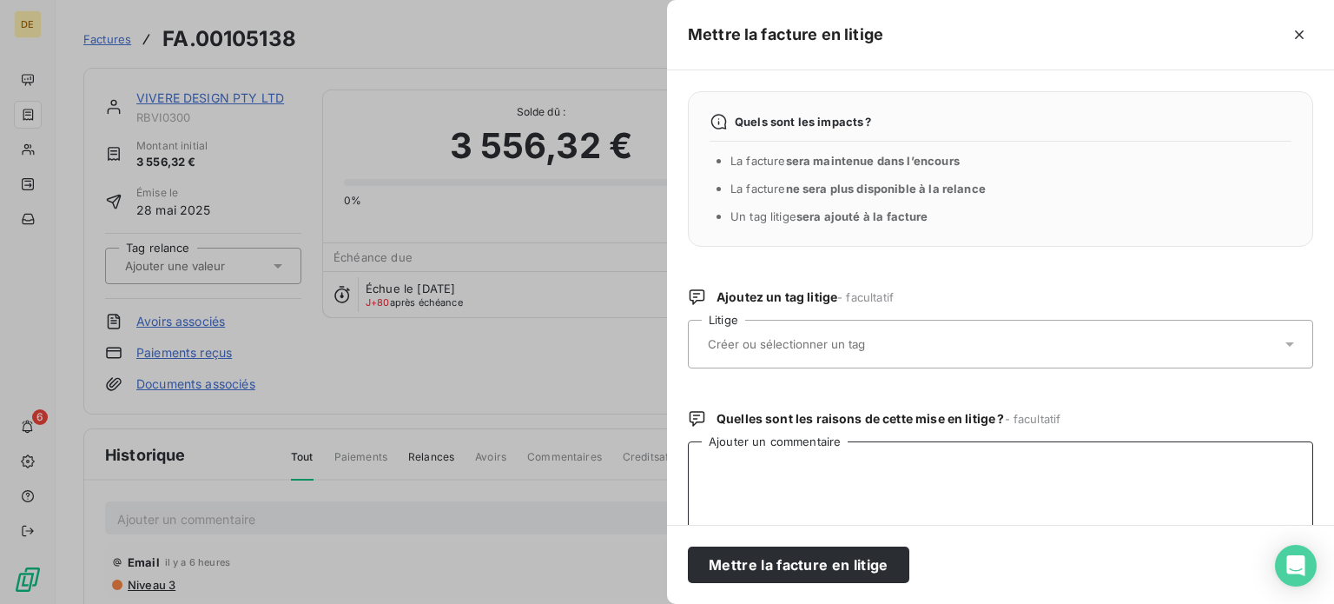
click at [818, 497] on textarea "Ajouter un commentaire" at bounding box center [1000, 531] width 625 height 181
paste textarea "Facture réglée - règlement RGLT92531"
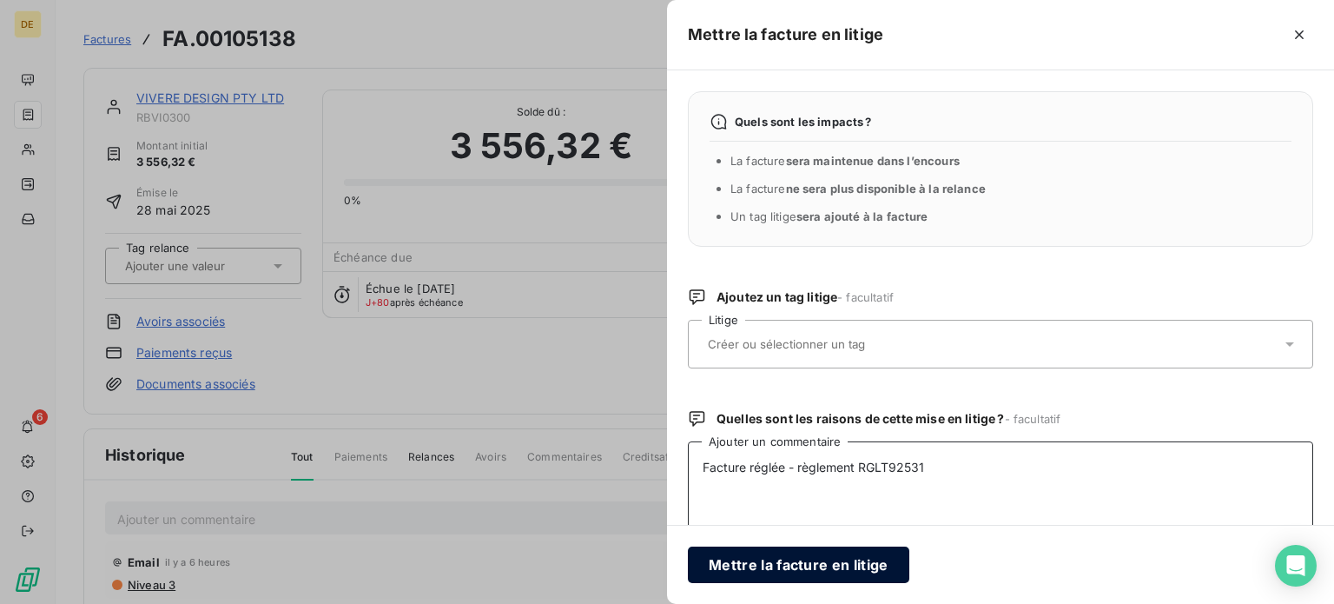
type textarea "Facture réglée - règlement RGLT92531"
click at [824, 555] on button "Mettre la facture en litige" at bounding box center [798, 564] width 221 height 36
